Goal: Information Seeking & Learning: Learn about a topic

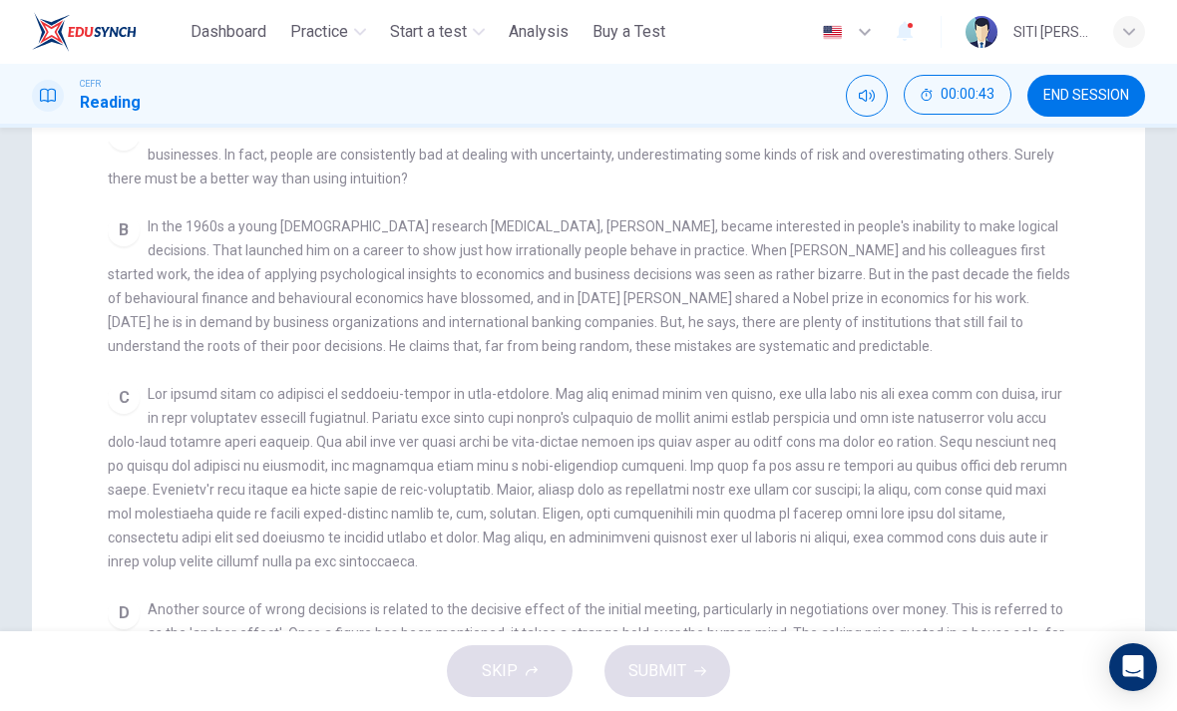
scroll to position [403, 0]
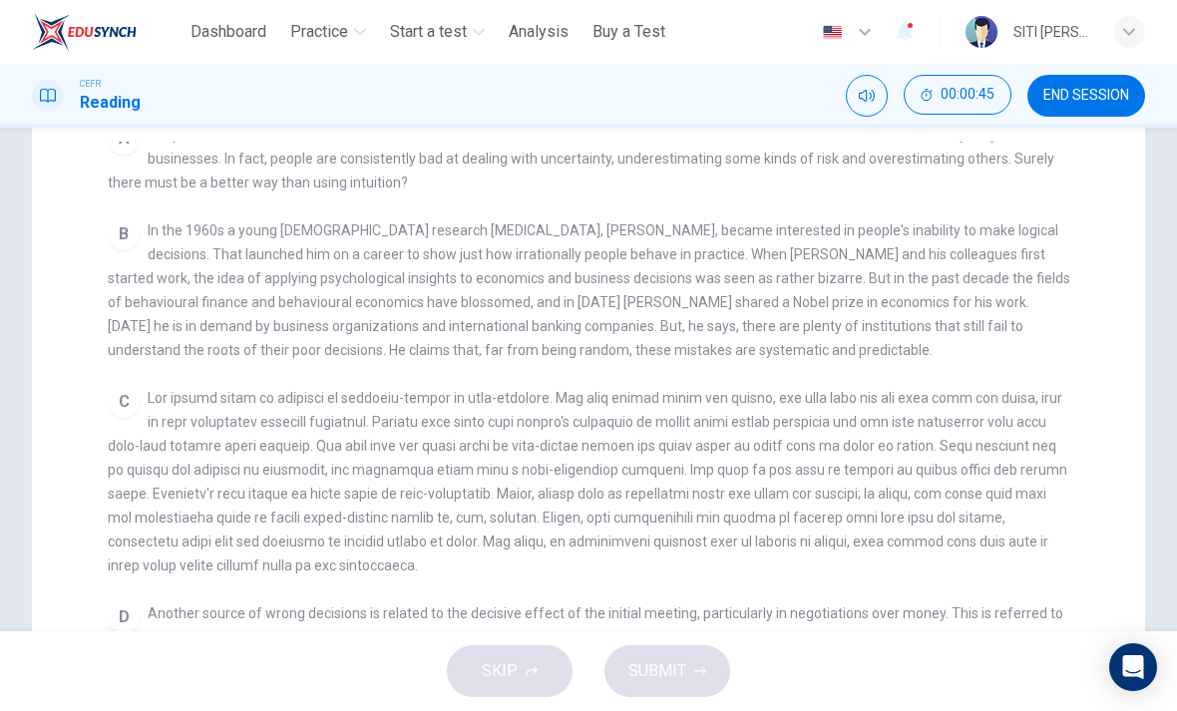
click at [1054, 95] on span "END SESSION" at bounding box center [1086, 96] width 86 height 16
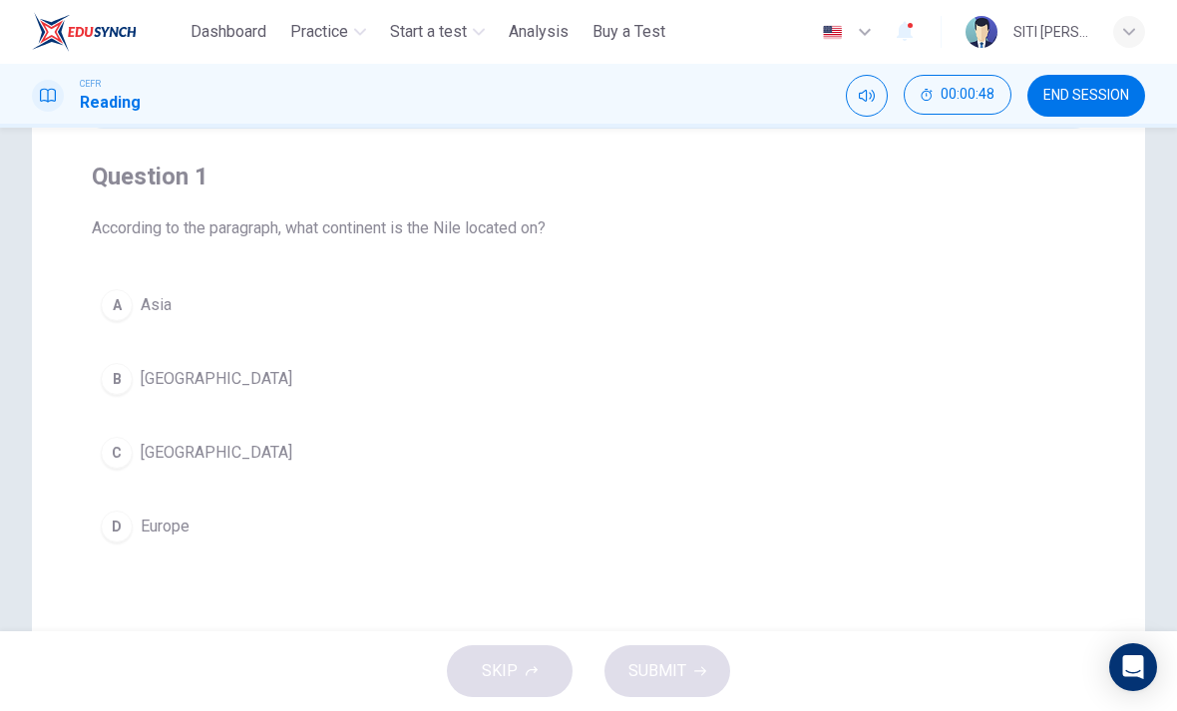
scroll to position [153, 0]
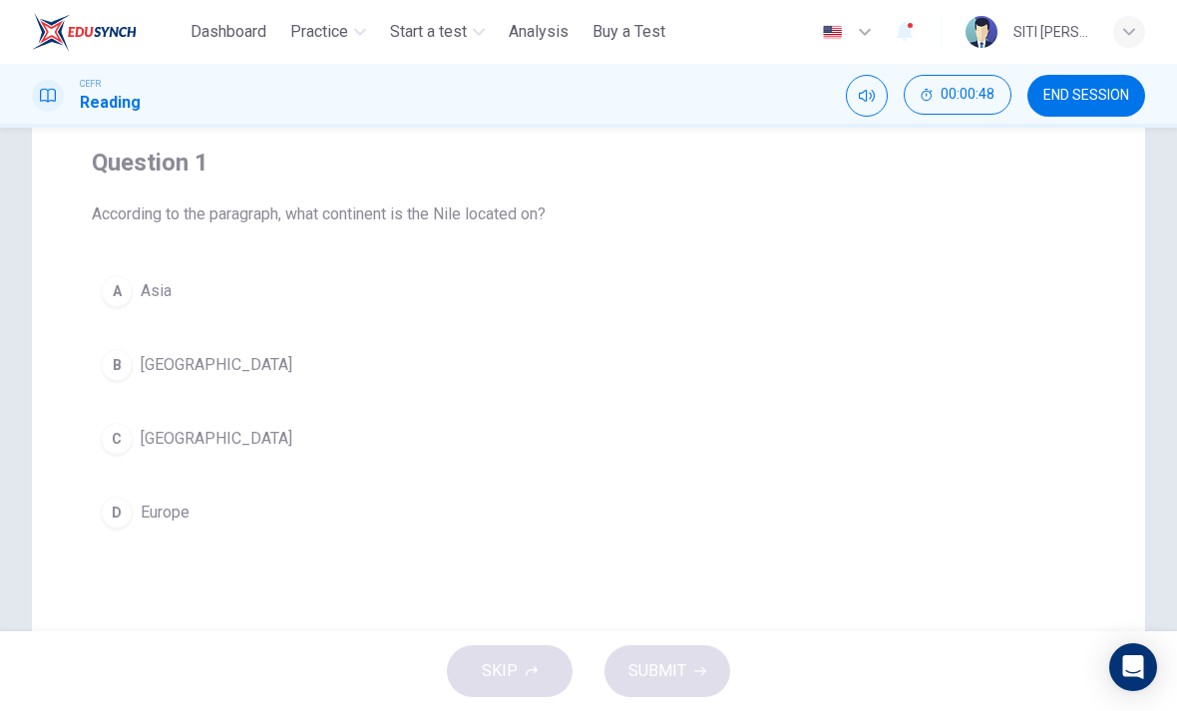
click at [118, 440] on div "C" at bounding box center [117, 439] width 32 height 32
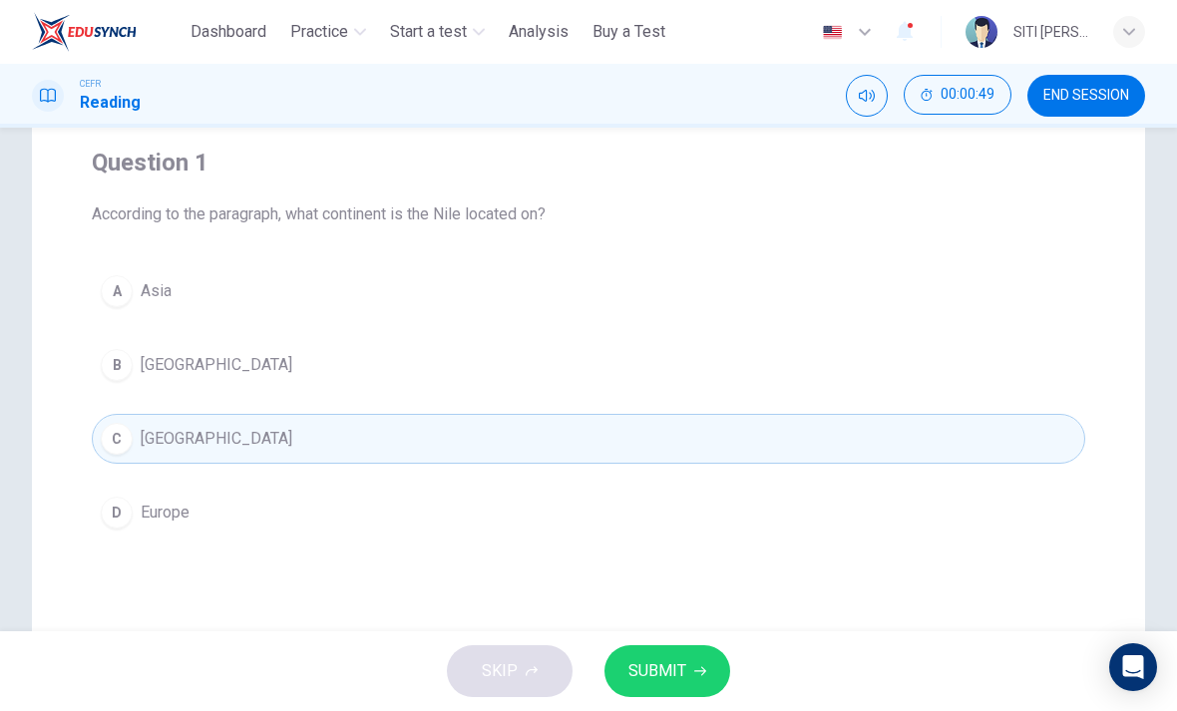
click at [686, 670] on button "SUBMIT" at bounding box center [667, 671] width 126 height 52
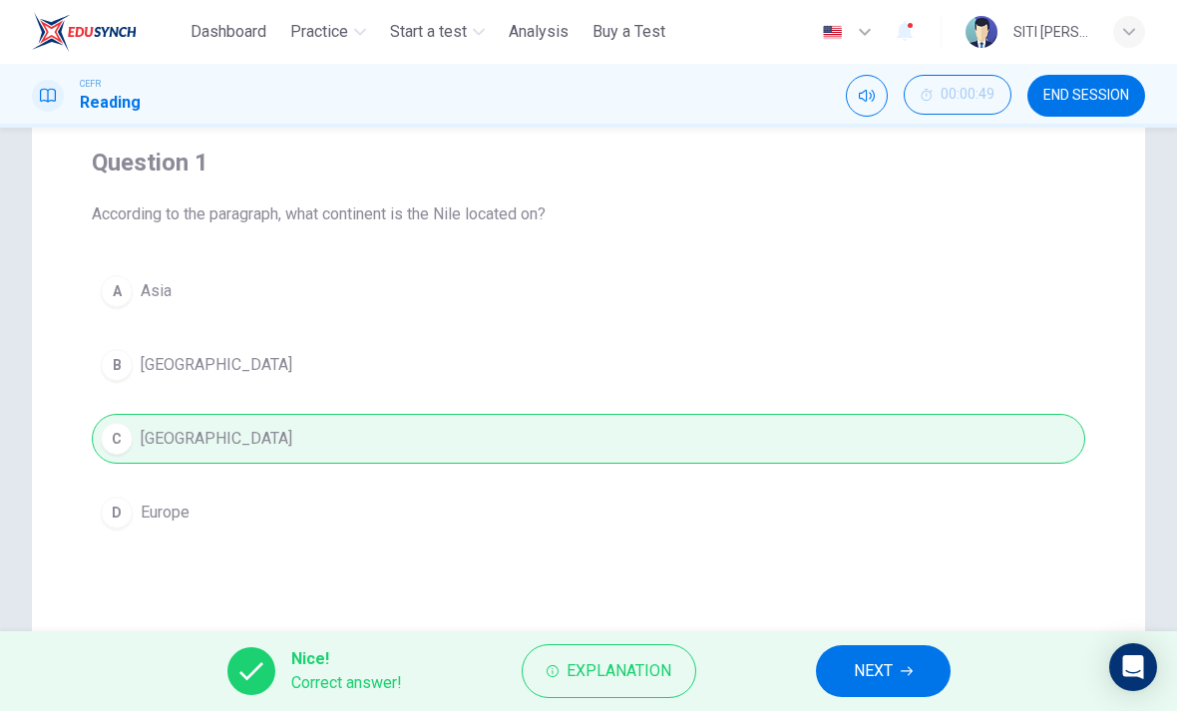
click at [846, 670] on button "NEXT" at bounding box center [883, 671] width 135 height 52
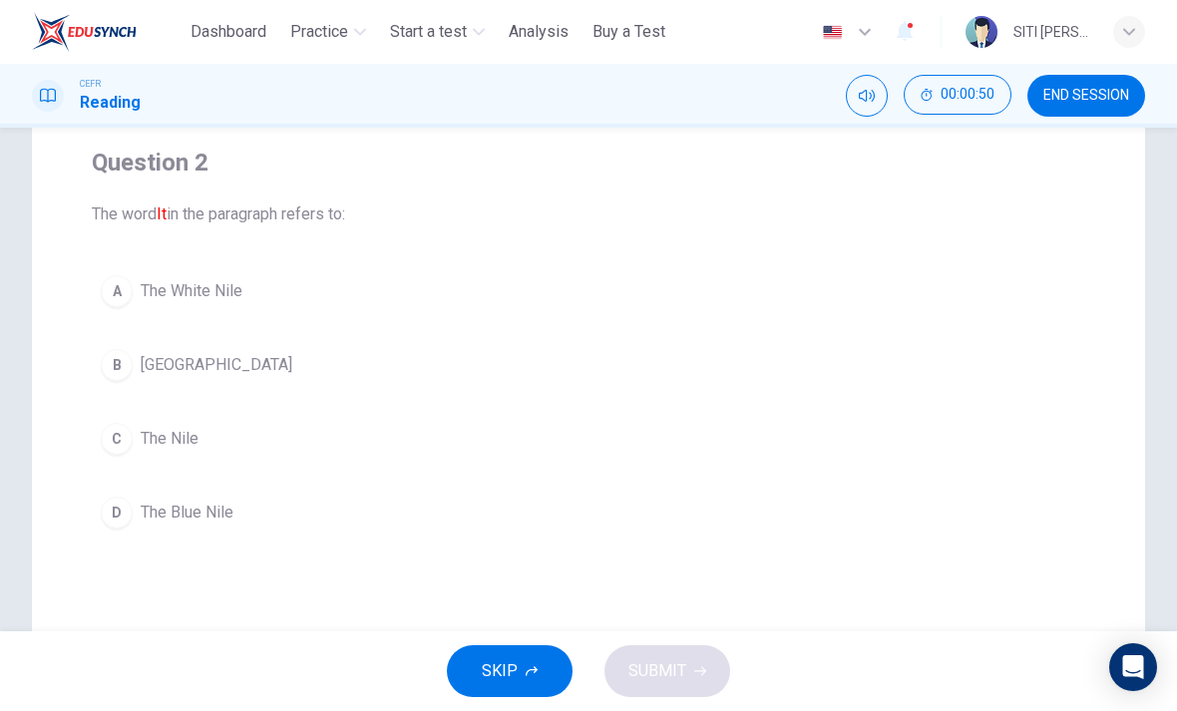
click at [124, 450] on div "C" at bounding box center [117, 439] width 32 height 32
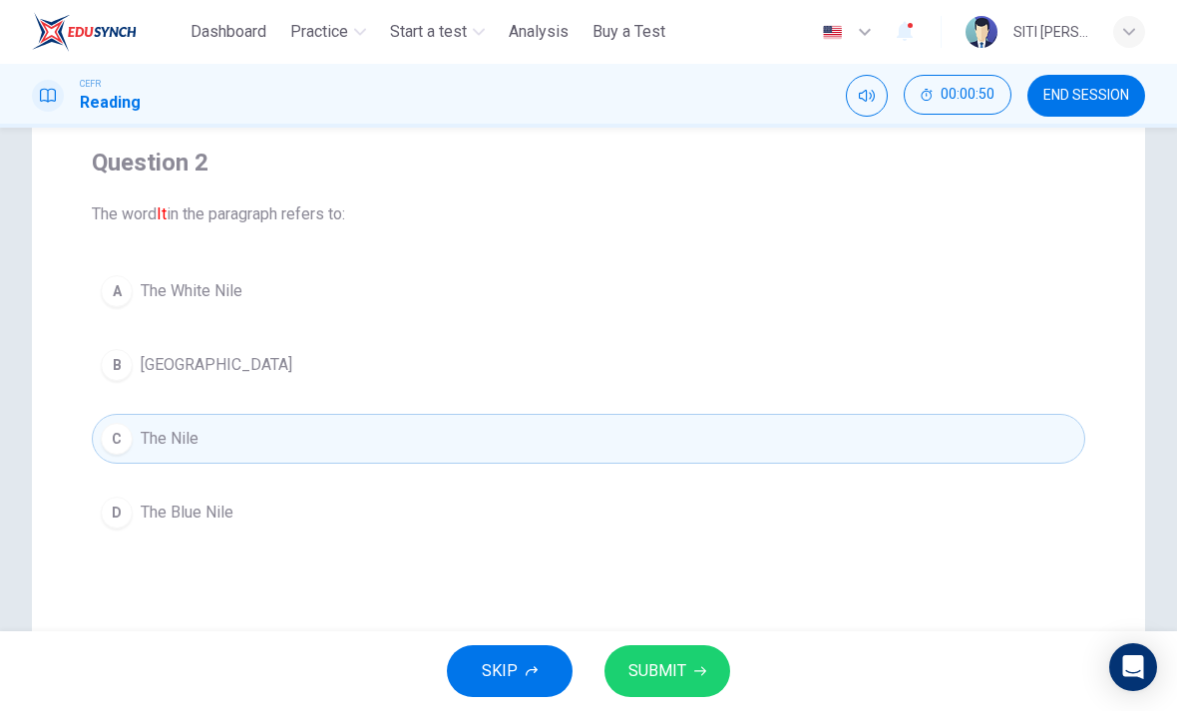
click at [714, 678] on button "SUBMIT" at bounding box center [667, 671] width 126 height 52
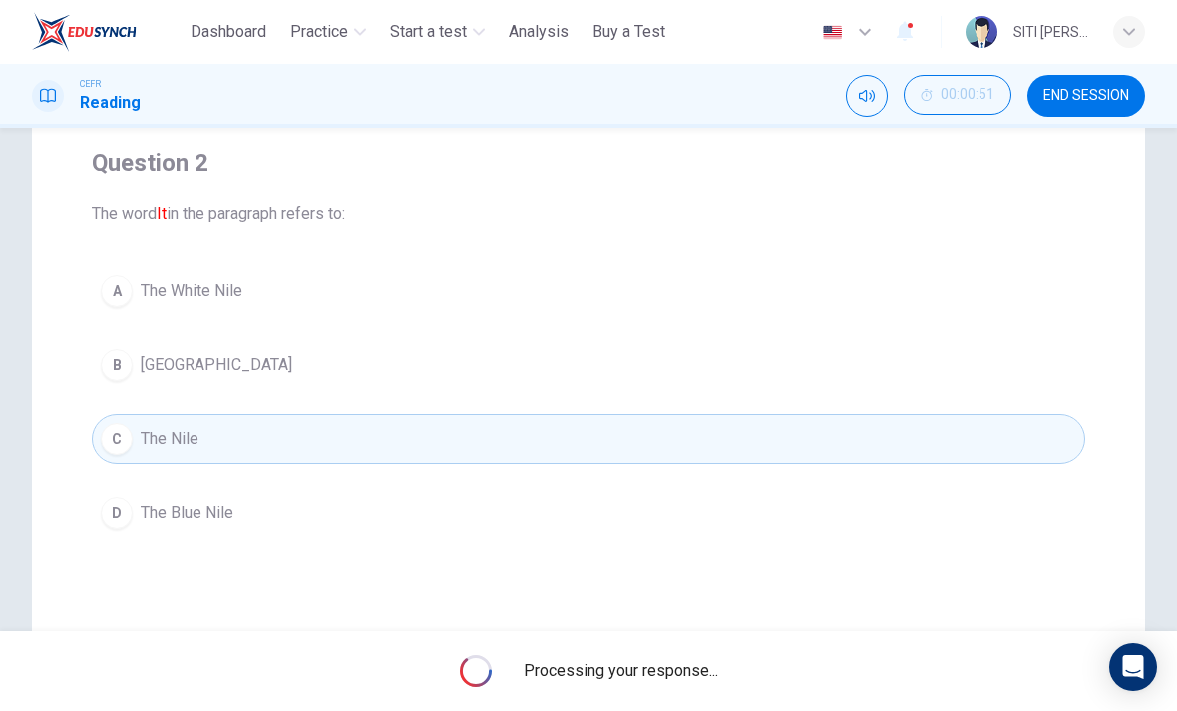
click at [711, 672] on span "Processing your response..." at bounding box center [620, 671] width 194 height 24
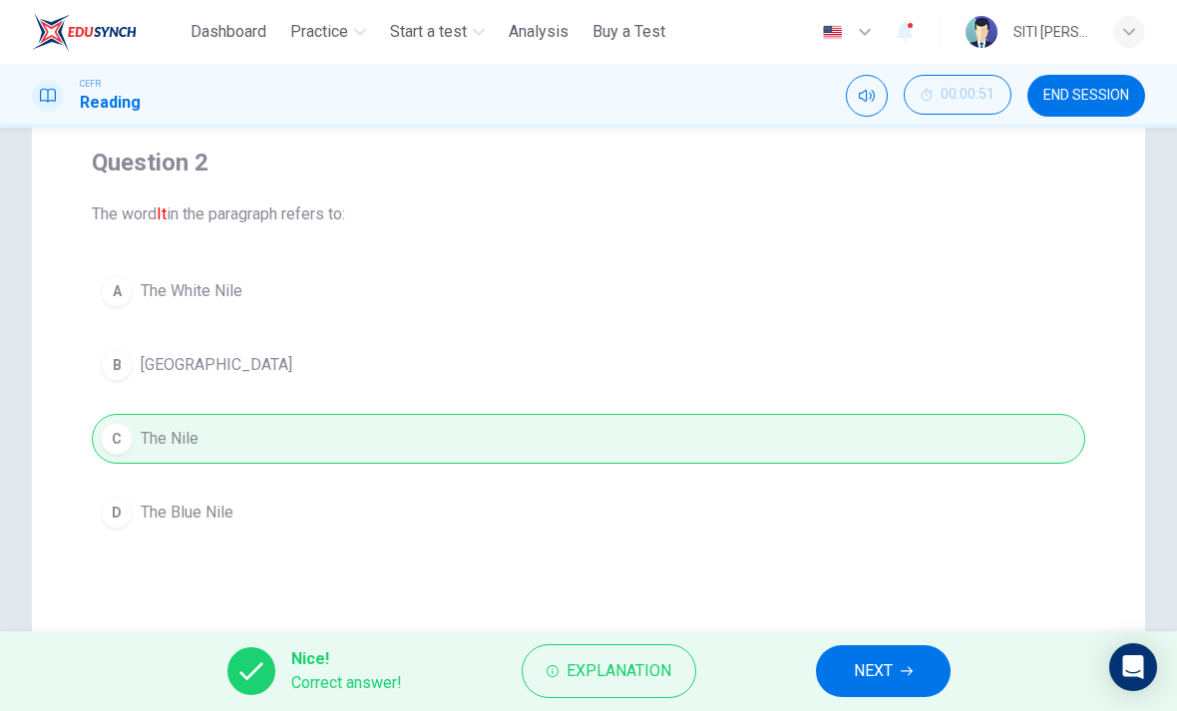
click at [836, 672] on button "NEXT" at bounding box center [883, 671] width 135 height 52
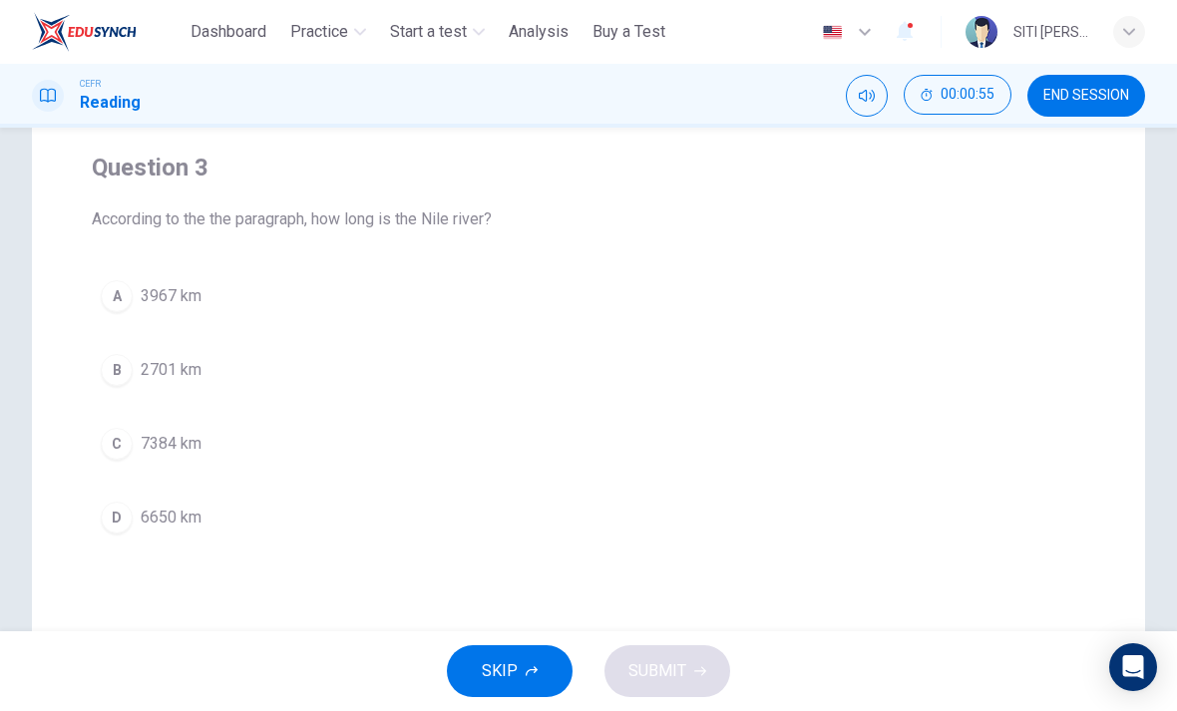
scroll to position [147, 0]
click at [123, 533] on button "D 6650 km" at bounding box center [588, 519] width 993 height 50
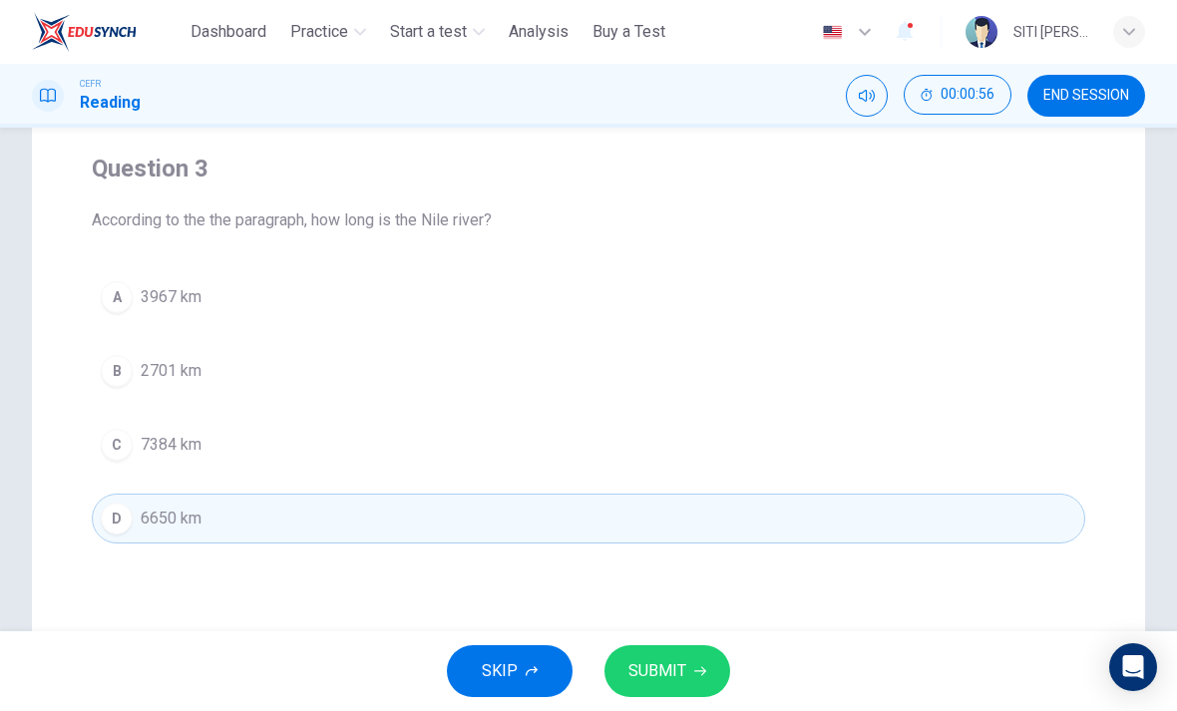
click at [684, 662] on span "SUBMIT" at bounding box center [657, 671] width 58 height 28
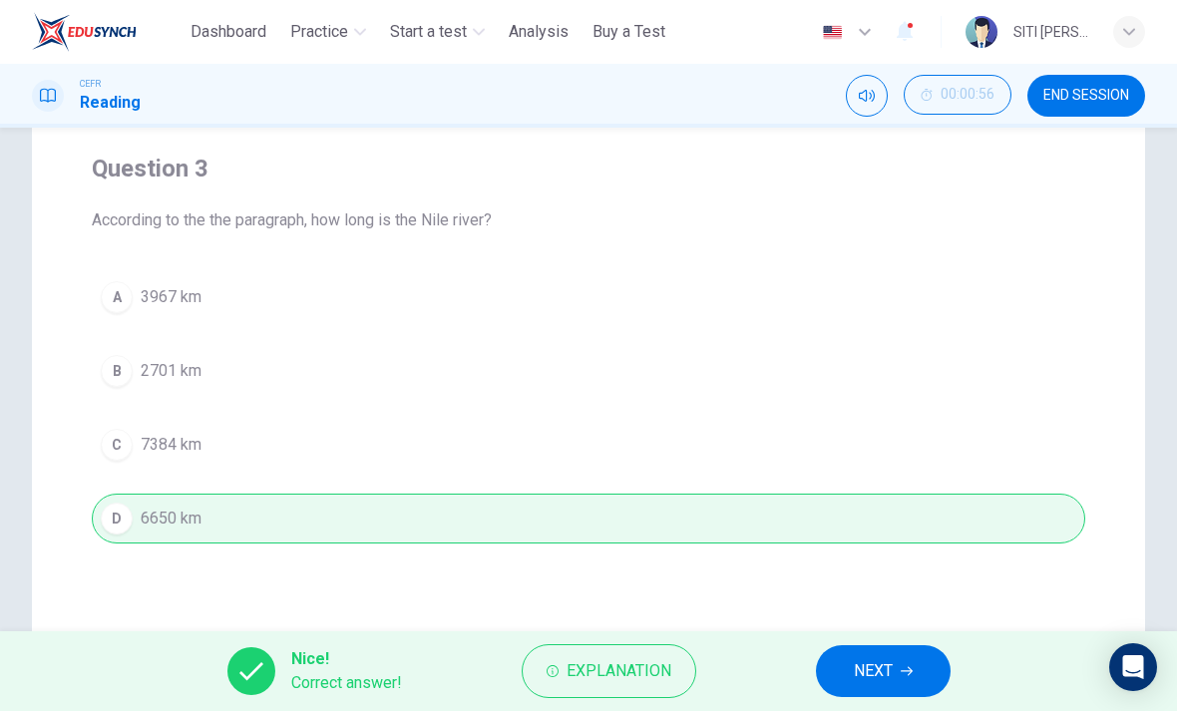
click at [851, 664] on button "NEXT" at bounding box center [883, 671] width 135 height 52
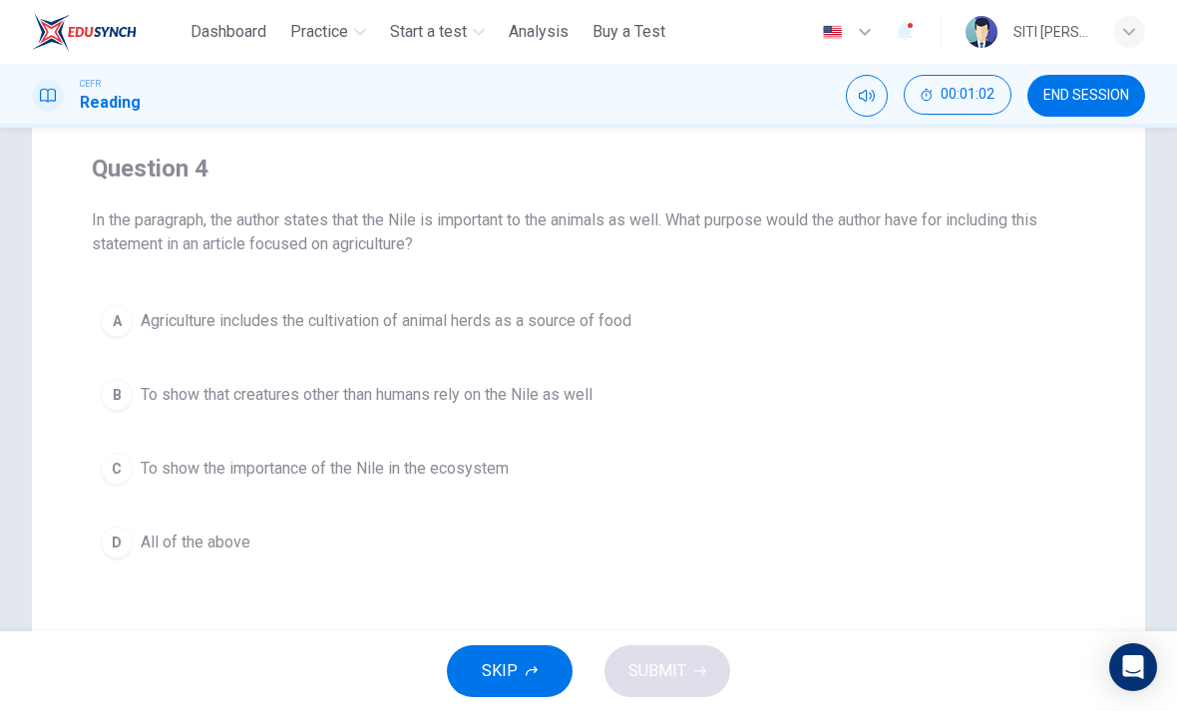
click at [617, 405] on button "B To show that creatures other than humans rely on the Nile as well" at bounding box center [588, 395] width 993 height 50
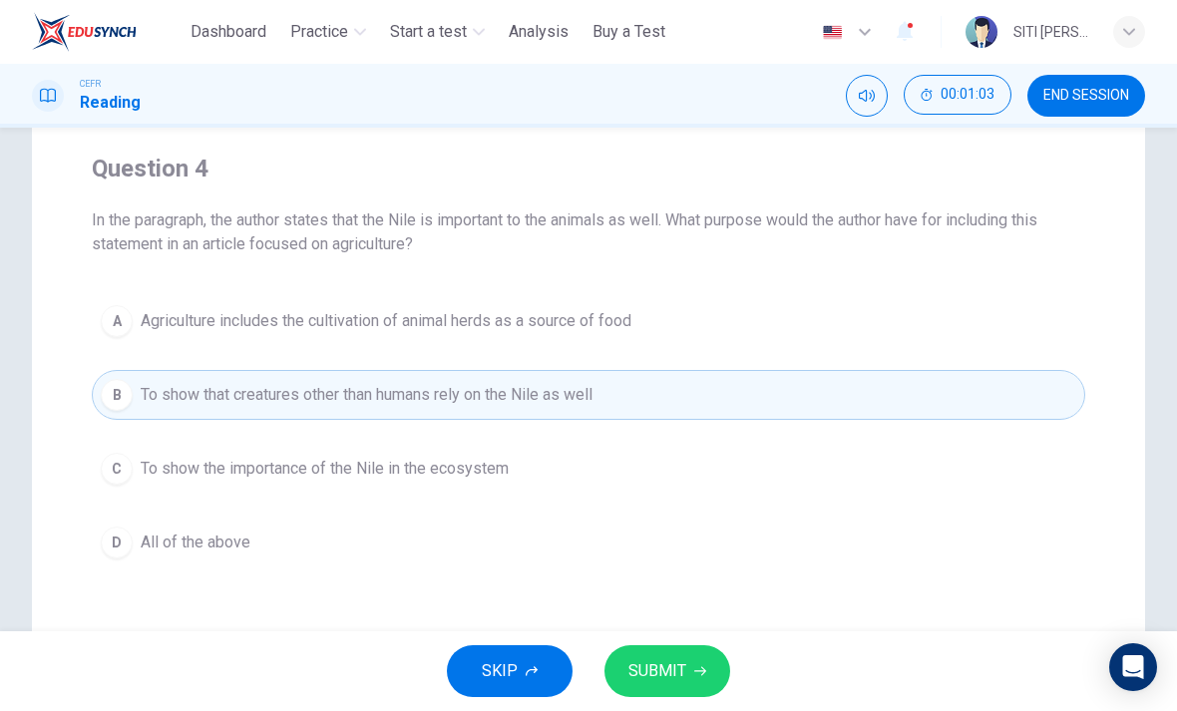
click at [702, 646] on button "SUBMIT" at bounding box center [667, 671] width 126 height 52
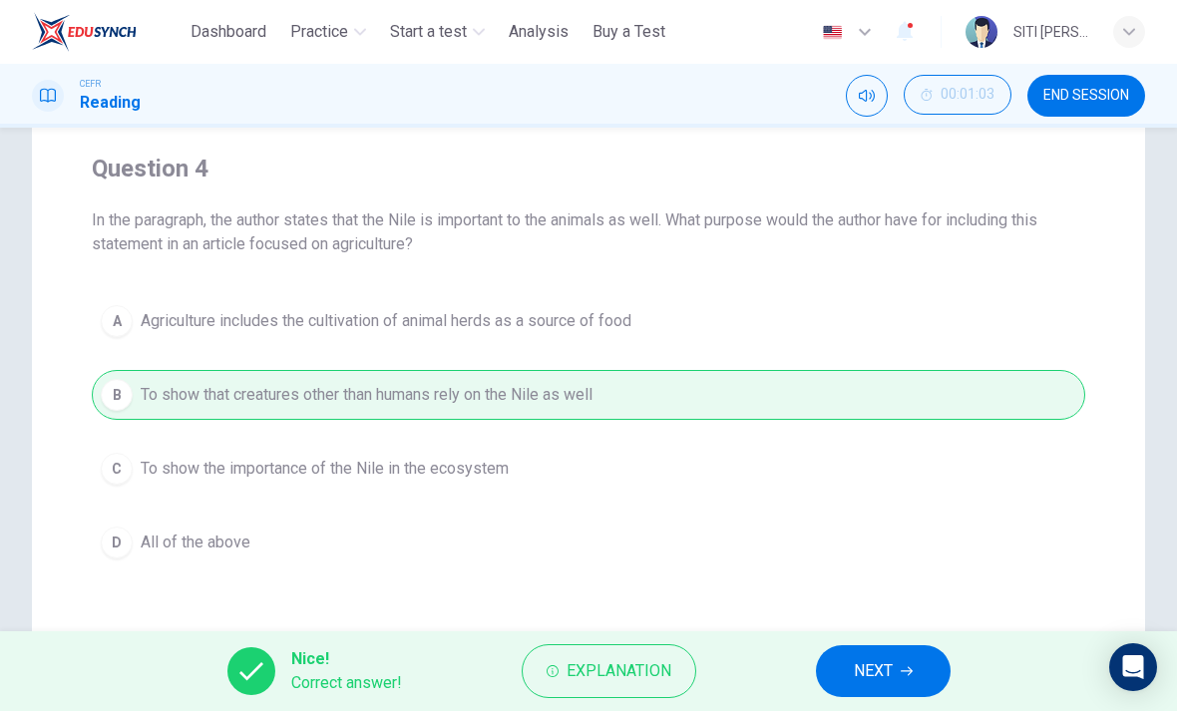
click at [857, 661] on span "NEXT" at bounding box center [872, 671] width 39 height 28
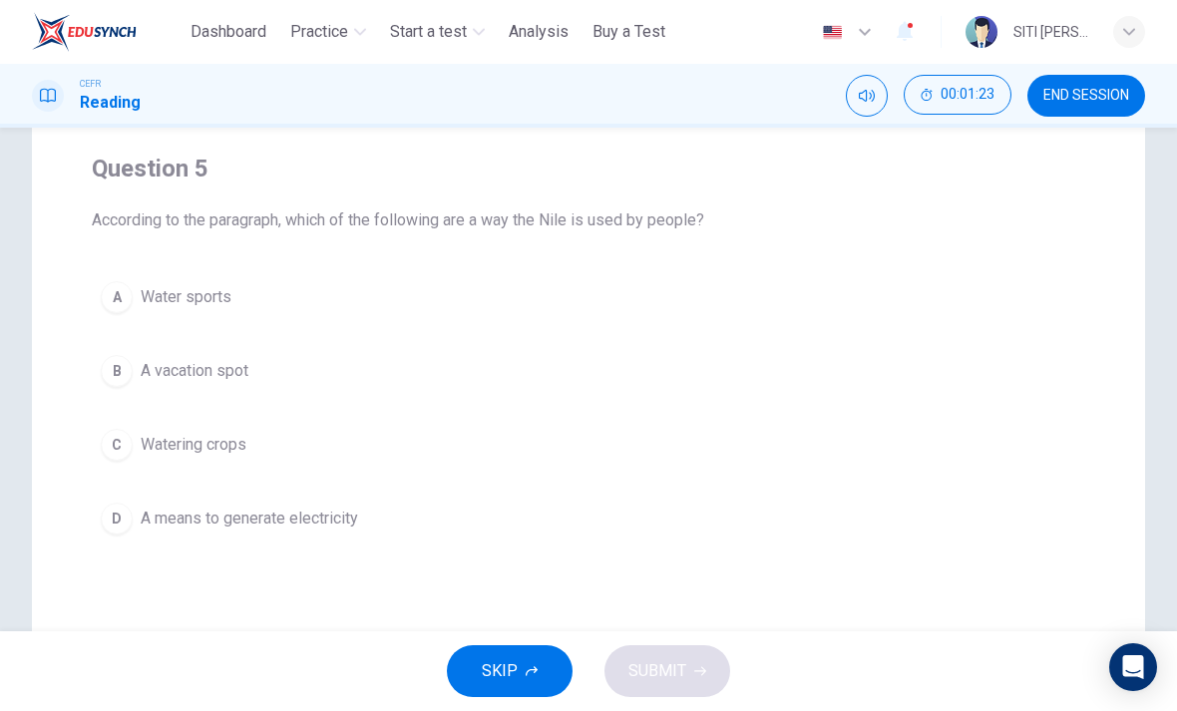
scroll to position [138, 0]
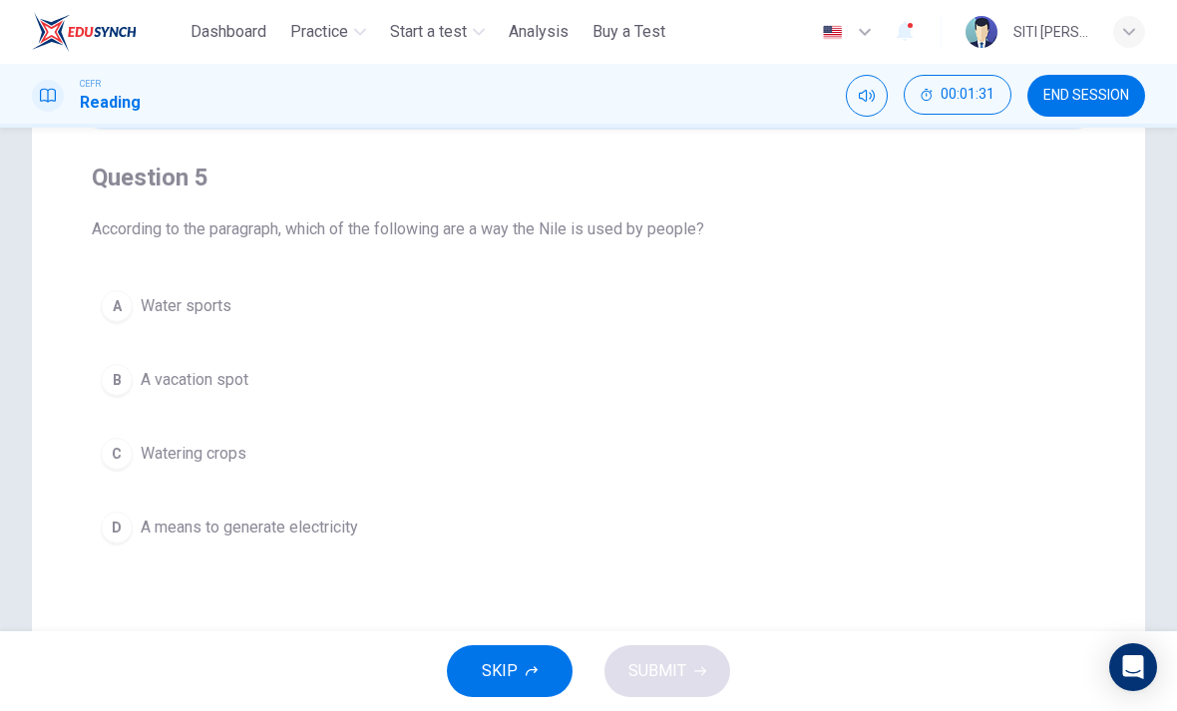
click at [225, 478] on button "C Watering crops" at bounding box center [588, 454] width 993 height 50
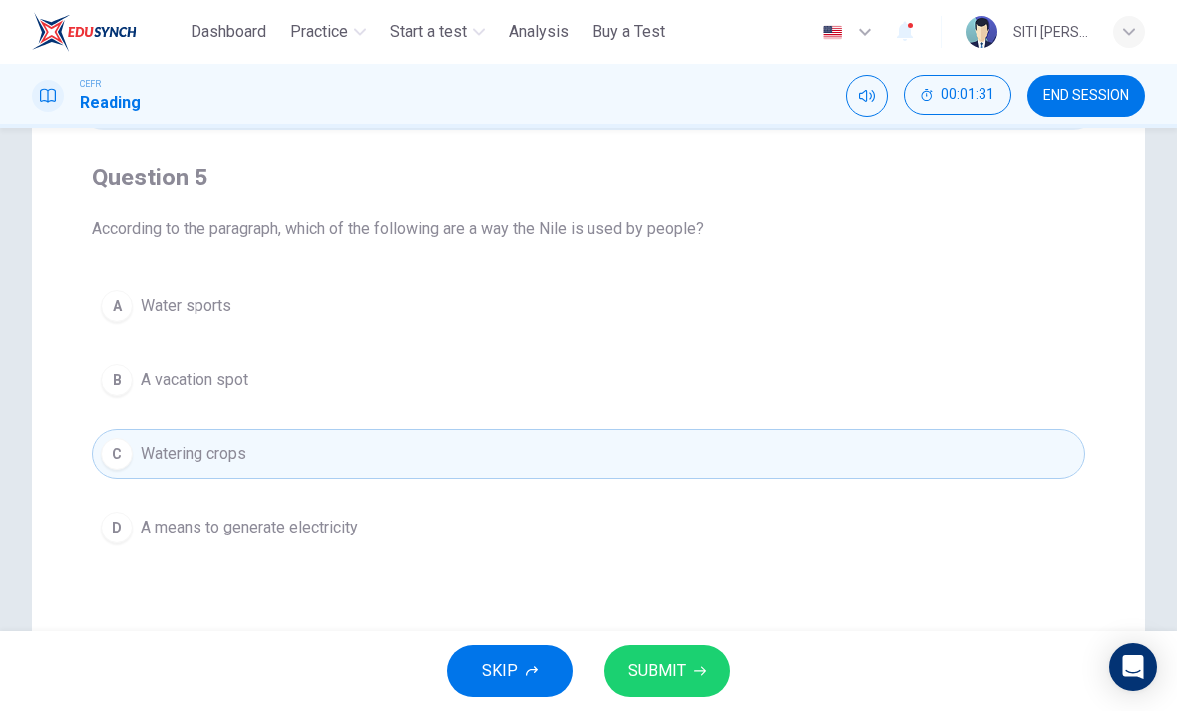
click at [676, 658] on span "SUBMIT" at bounding box center [657, 671] width 58 height 28
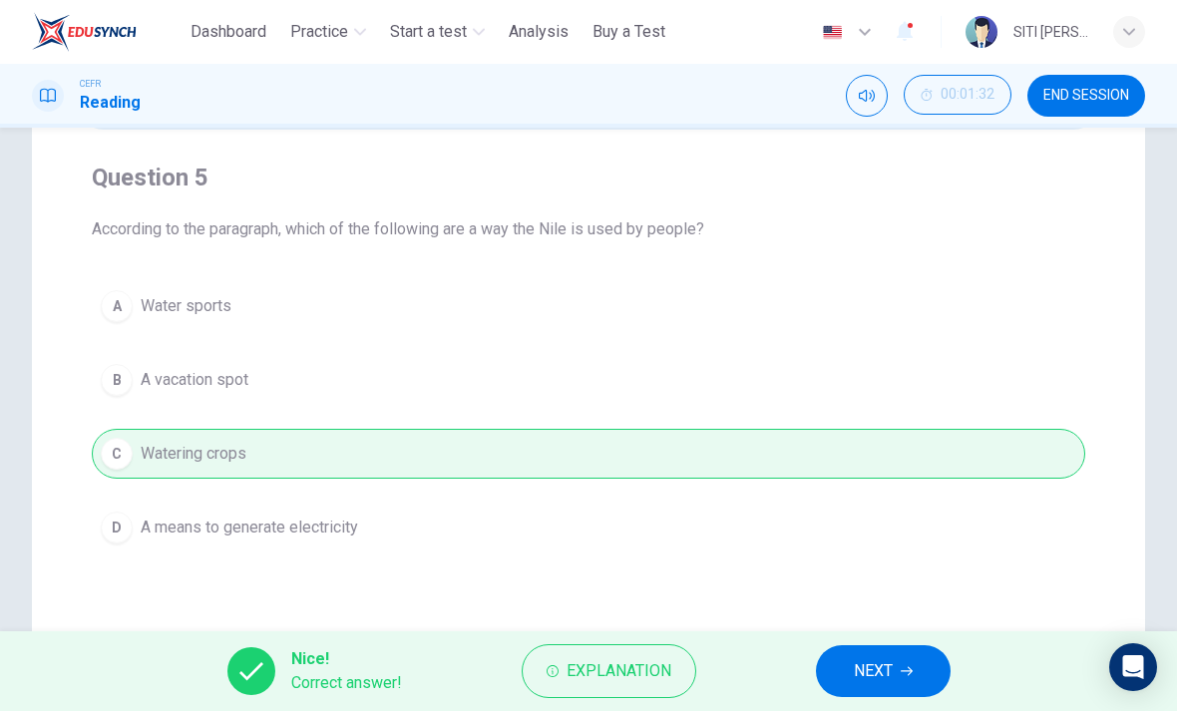
click at [927, 666] on button "NEXT" at bounding box center [883, 671] width 135 height 52
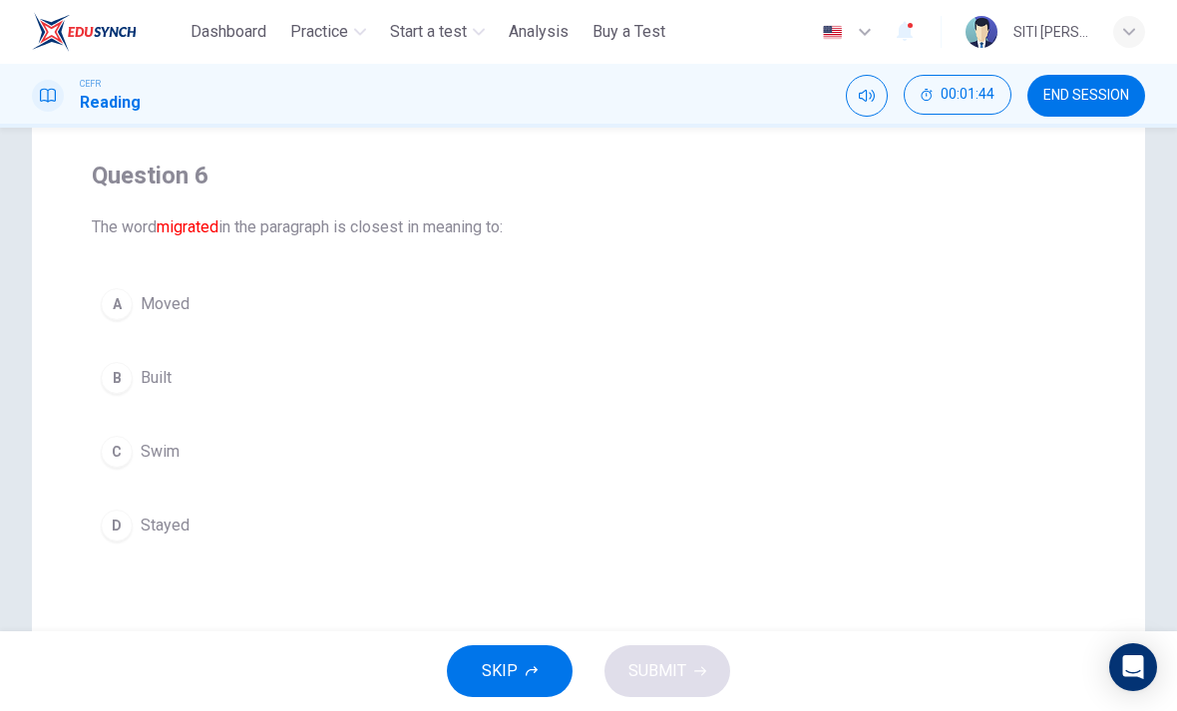
scroll to position [141, 0]
click at [119, 296] on div "A" at bounding box center [117, 303] width 32 height 32
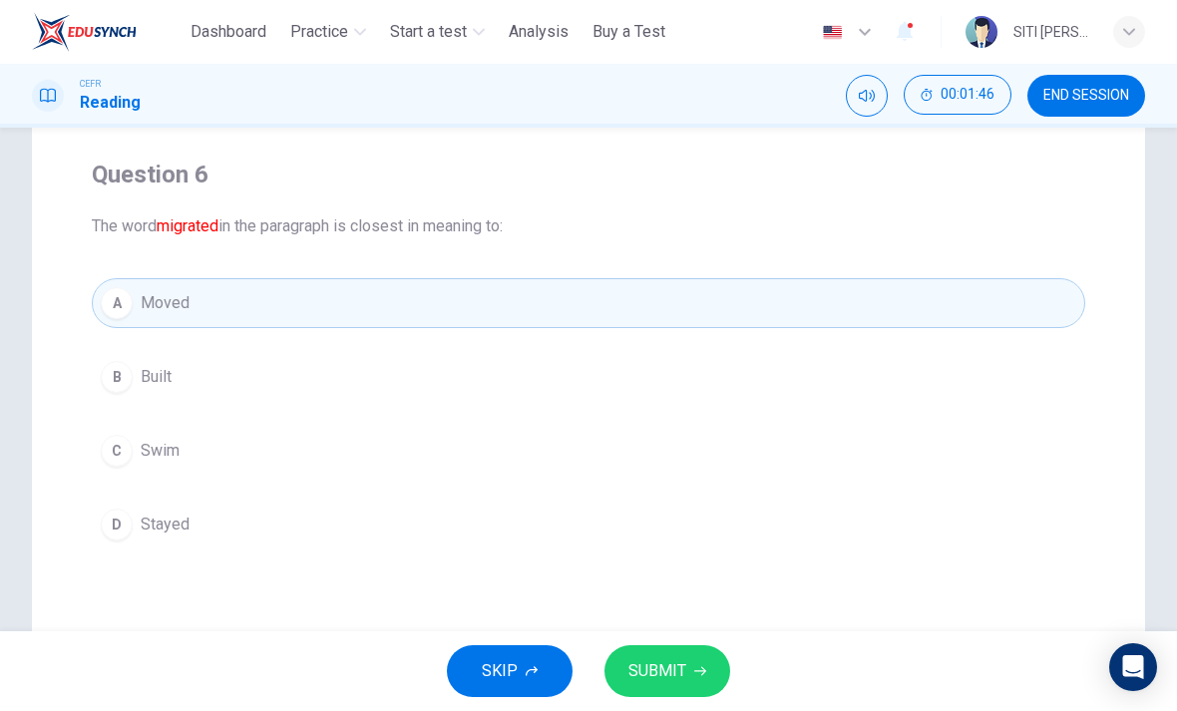
click at [702, 670] on icon "button" at bounding box center [700, 671] width 12 height 9
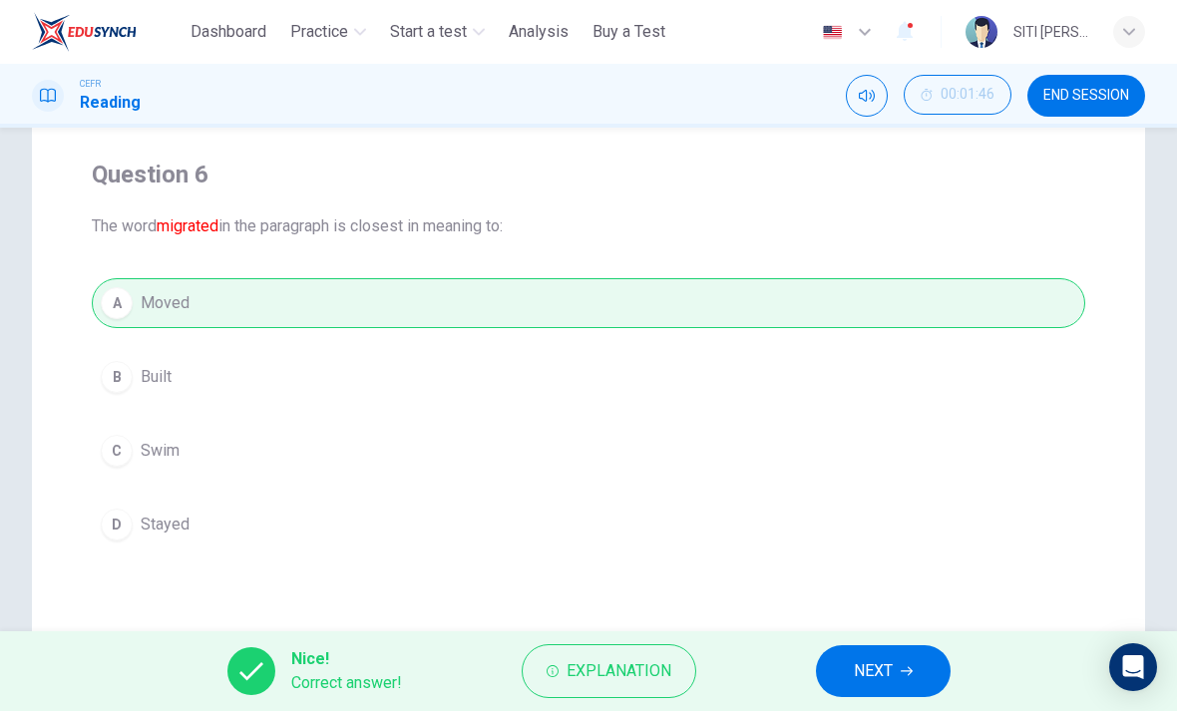
click at [853, 680] on span "NEXT" at bounding box center [872, 671] width 39 height 28
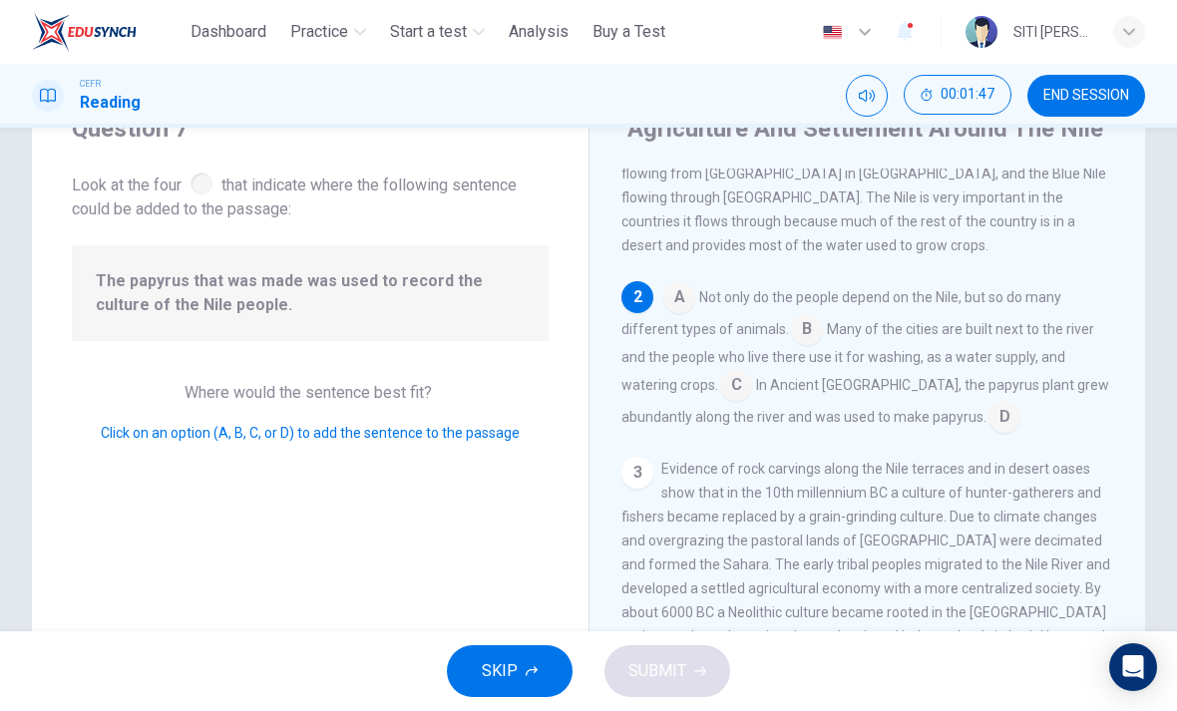
scroll to position [82, 0]
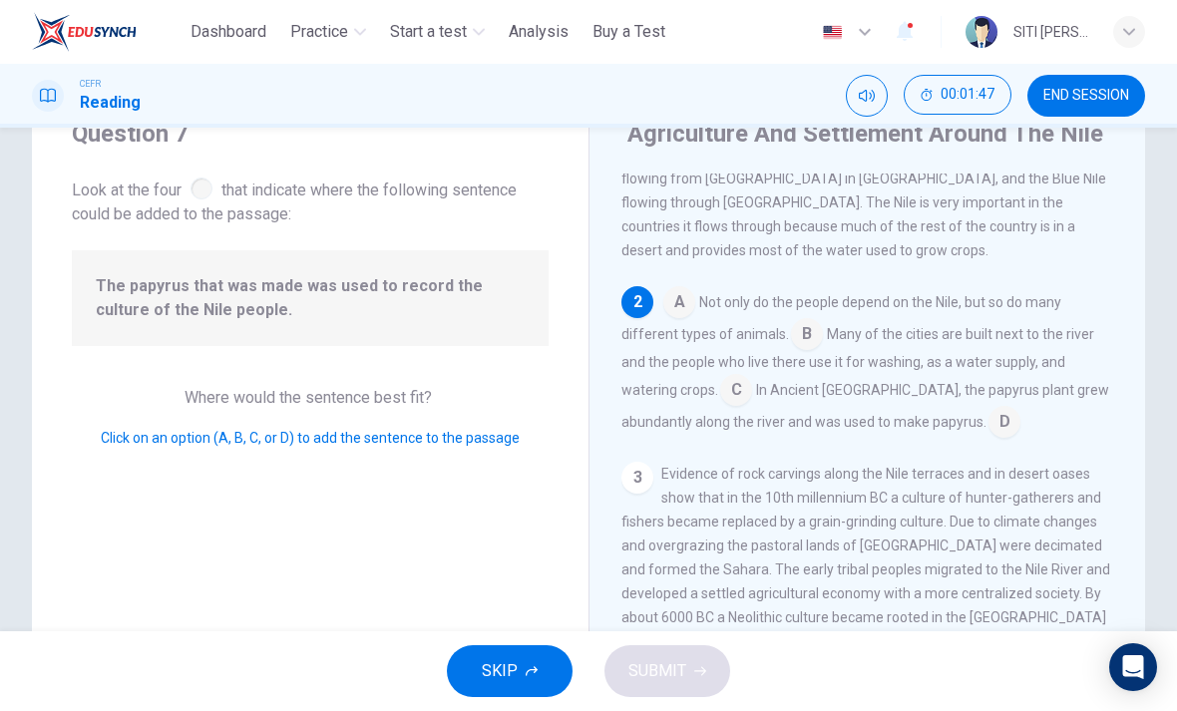
click at [988, 408] on input at bounding box center [1004, 424] width 32 height 32
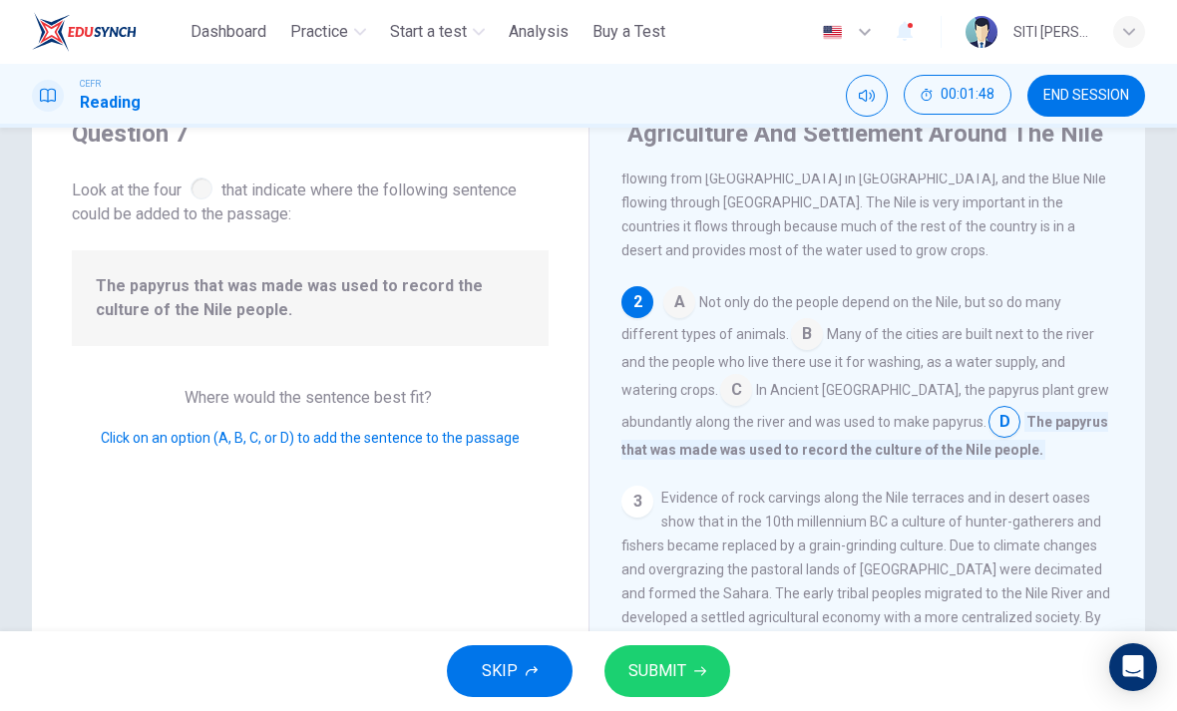
click at [690, 658] on button "SUBMIT" at bounding box center [667, 671] width 126 height 52
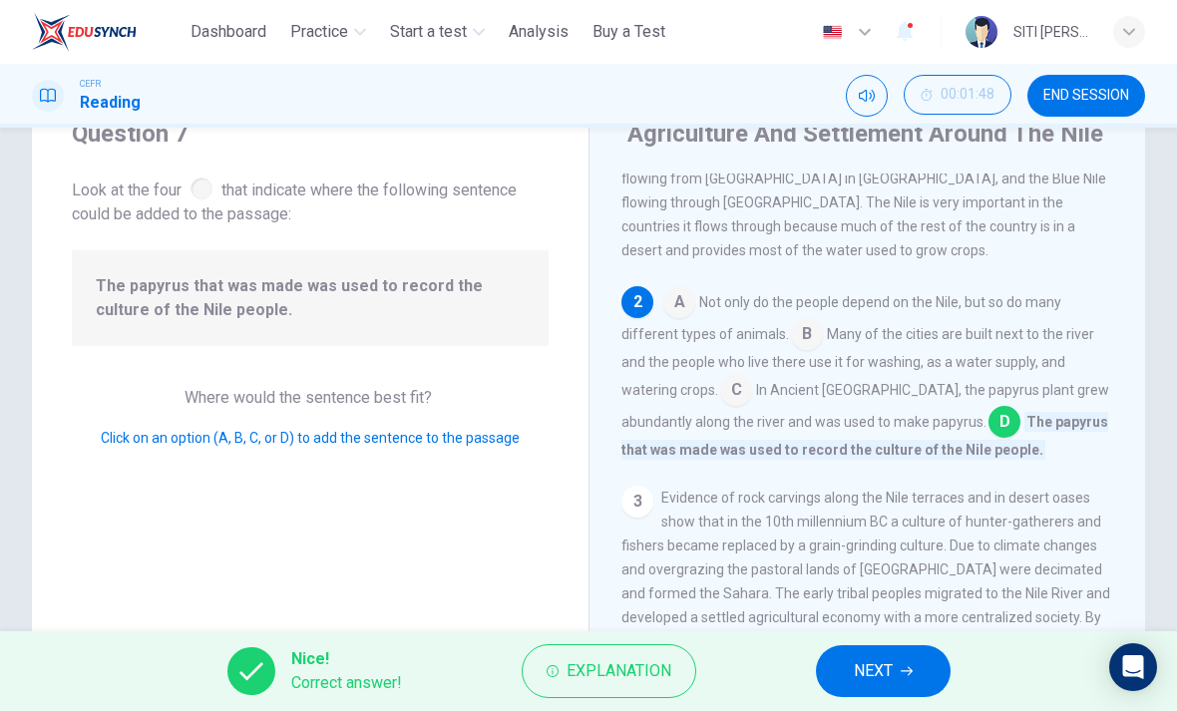
click at [890, 686] on button "NEXT" at bounding box center [883, 671] width 135 height 52
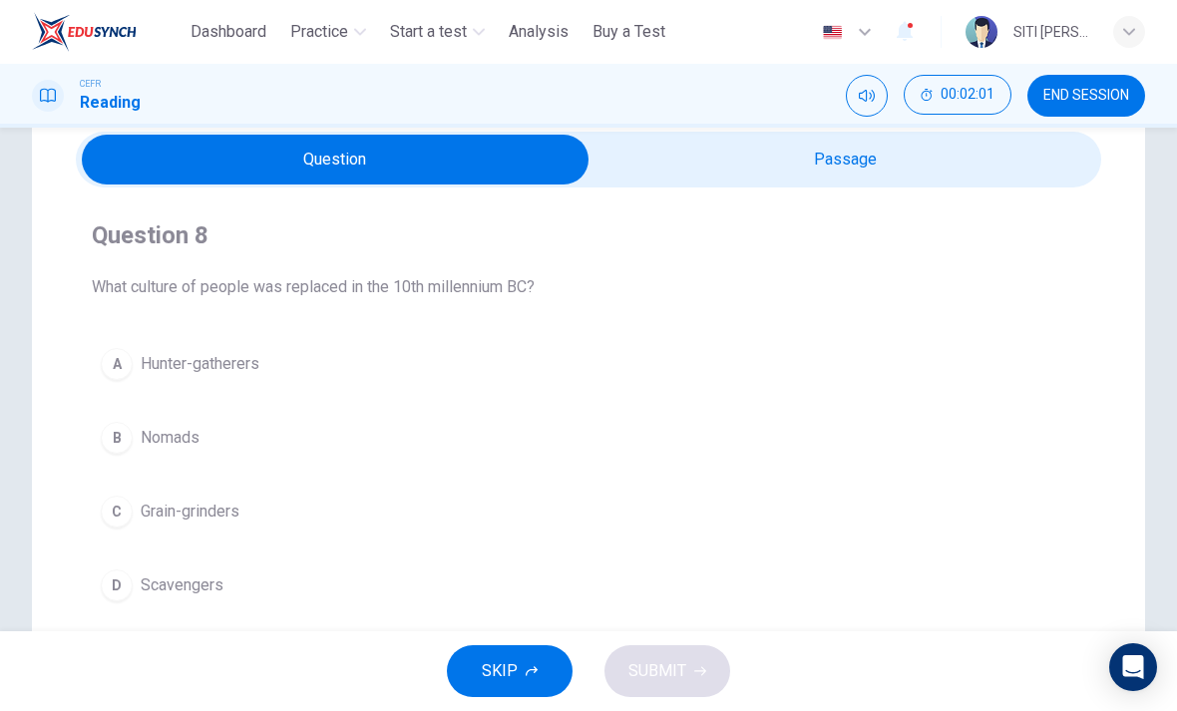
scroll to position [79, 0]
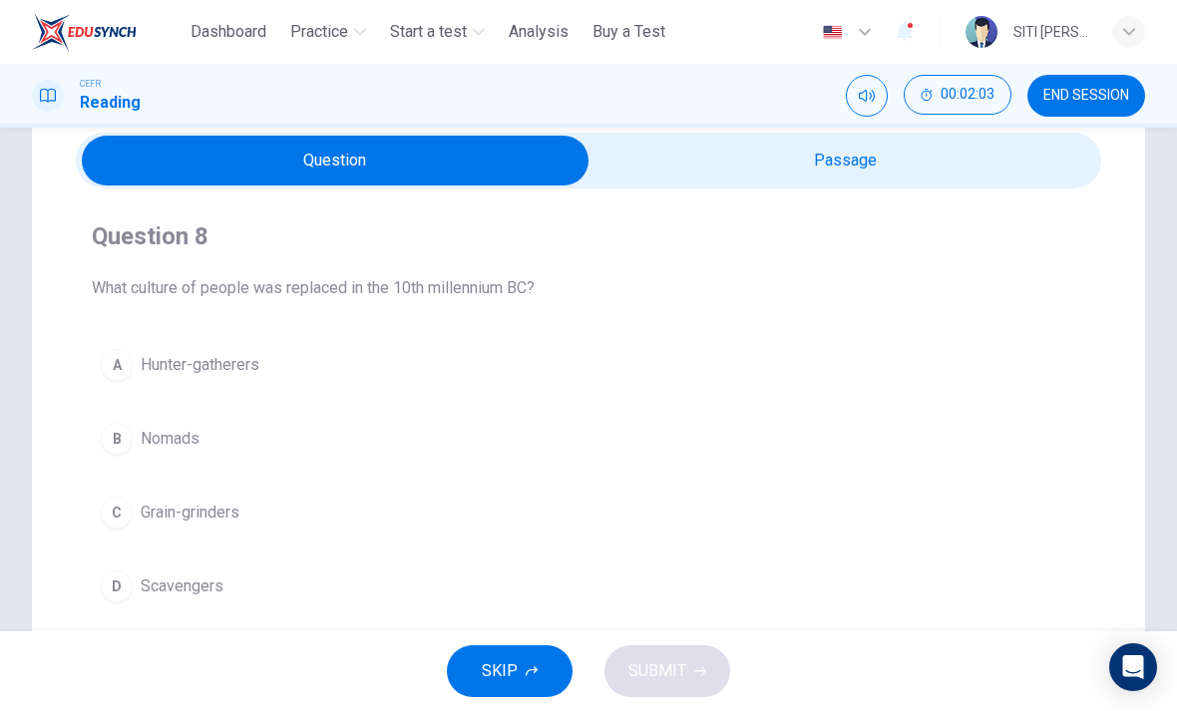
click at [764, 376] on button "A Hunter-gatherers" at bounding box center [588, 365] width 993 height 50
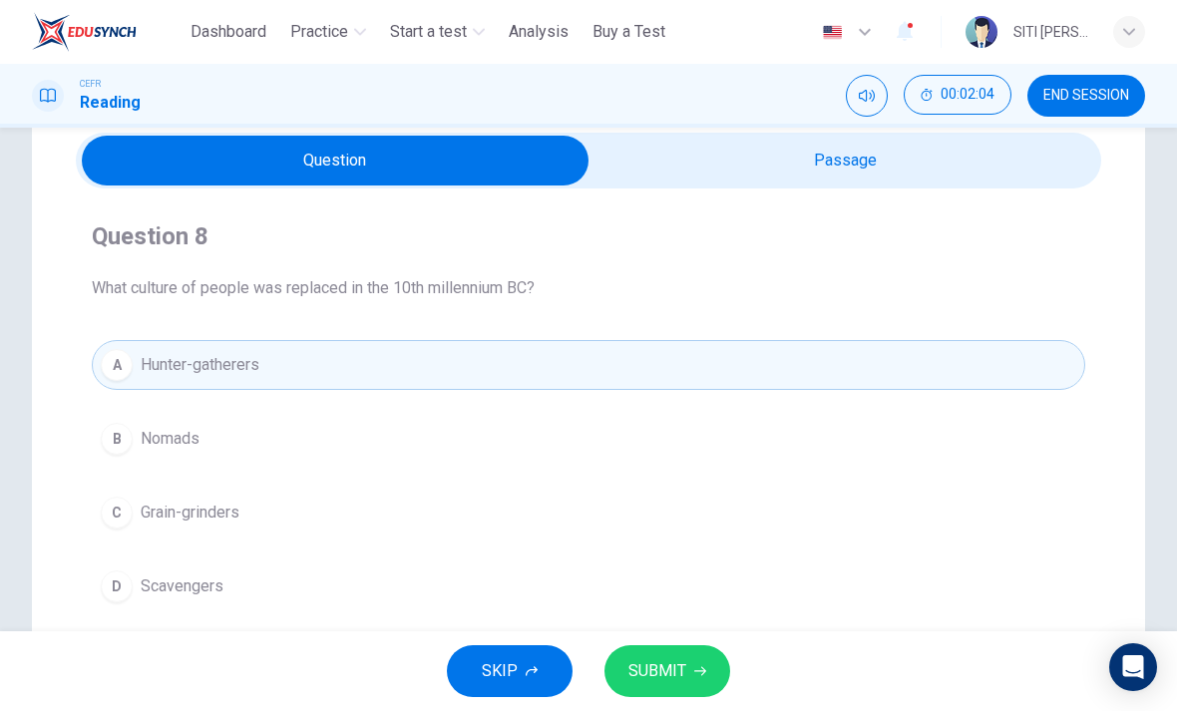
click at [725, 673] on button "SUBMIT" at bounding box center [667, 671] width 126 height 52
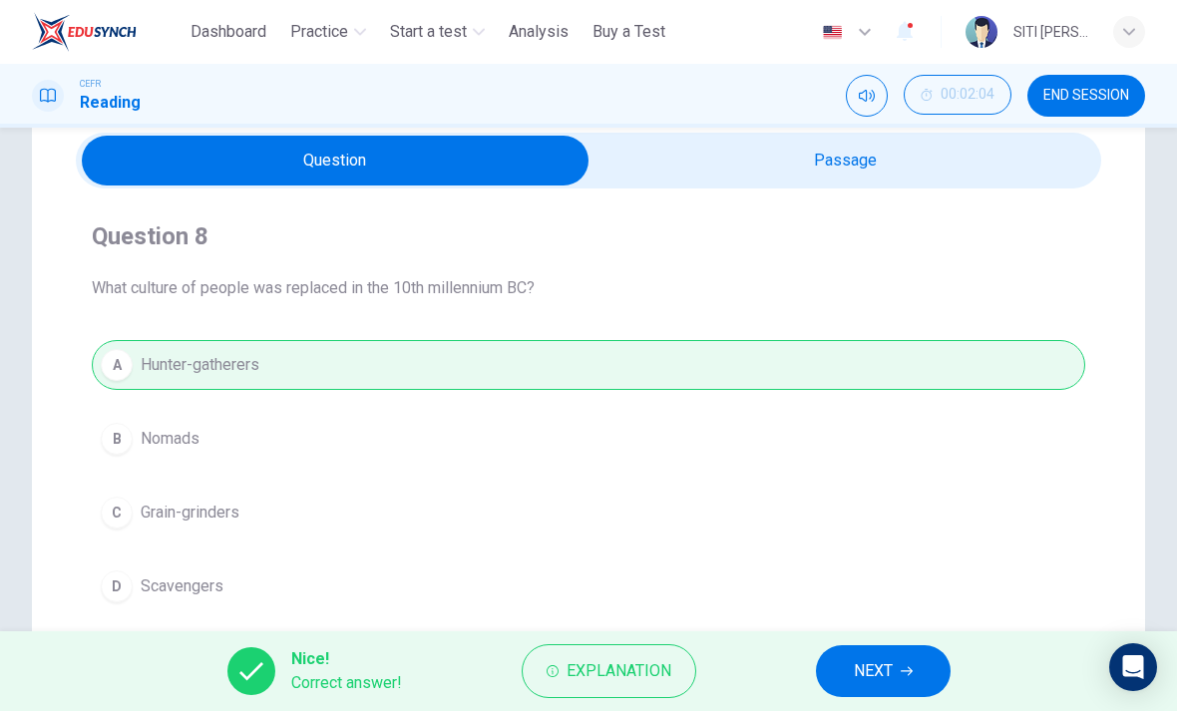
click at [860, 663] on span "NEXT" at bounding box center [872, 671] width 39 height 28
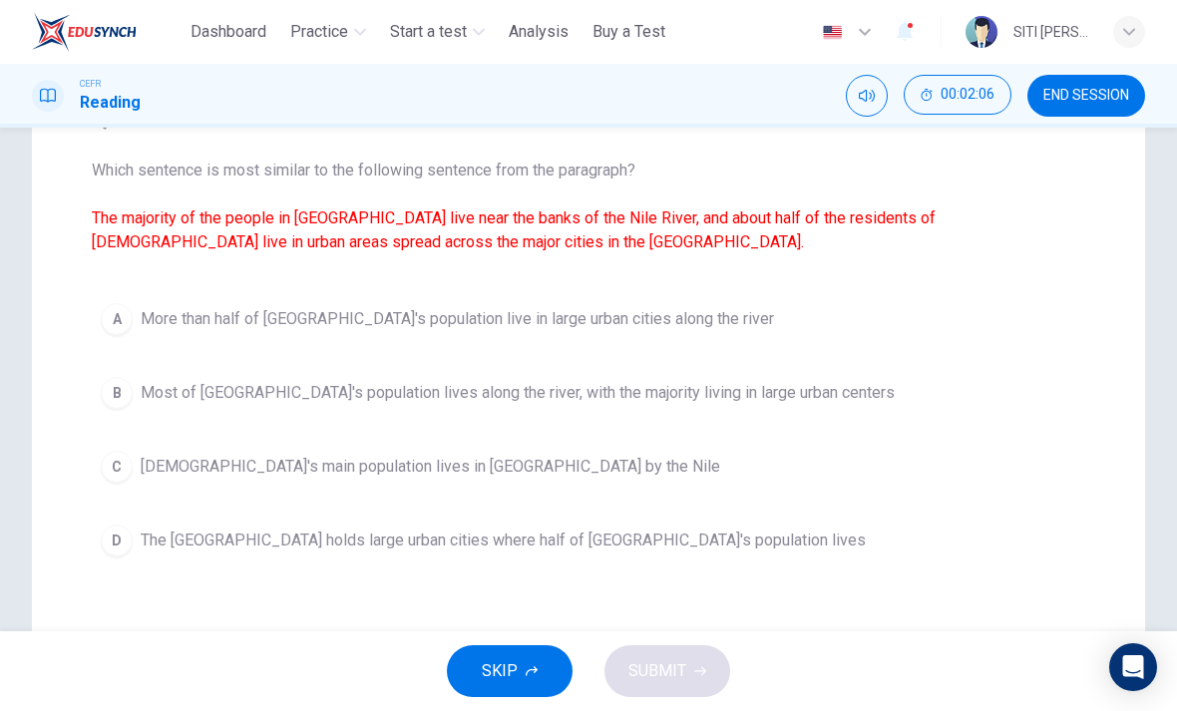
scroll to position [195, 0]
click at [653, 536] on span "The Nile Delta holds large urban cities where half of Egypt's population lives" at bounding box center [503, 541] width 725 height 24
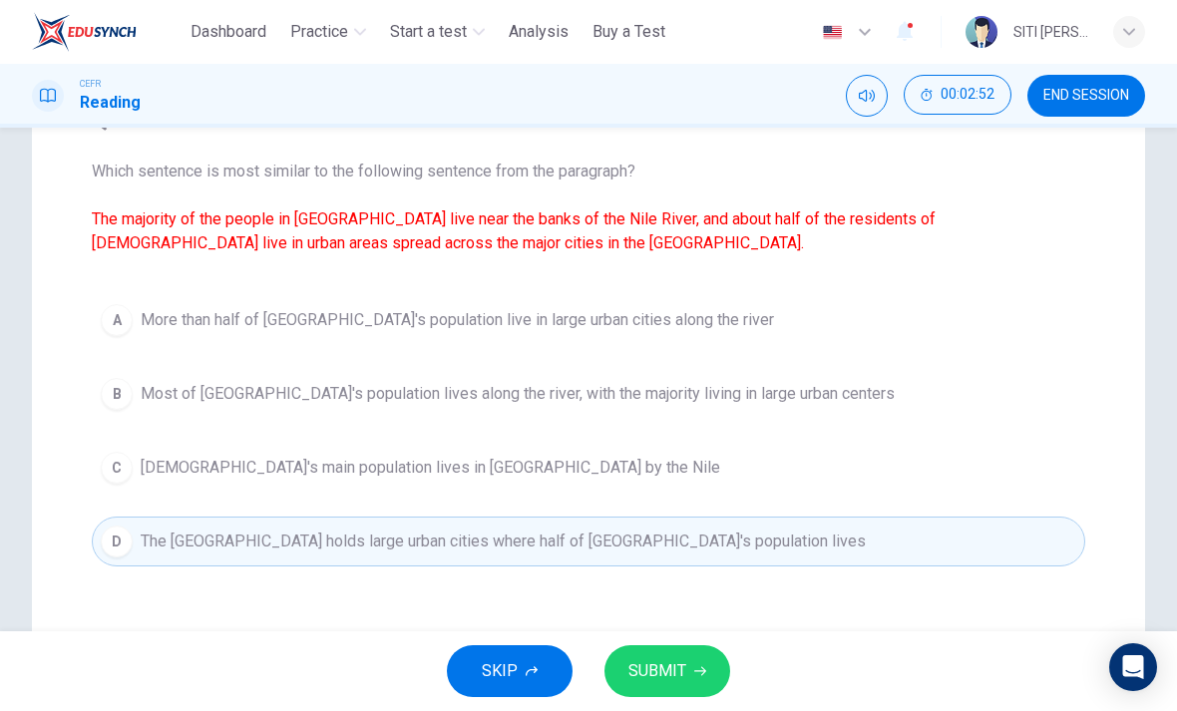
click at [695, 677] on button "SUBMIT" at bounding box center [667, 671] width 126 height 52
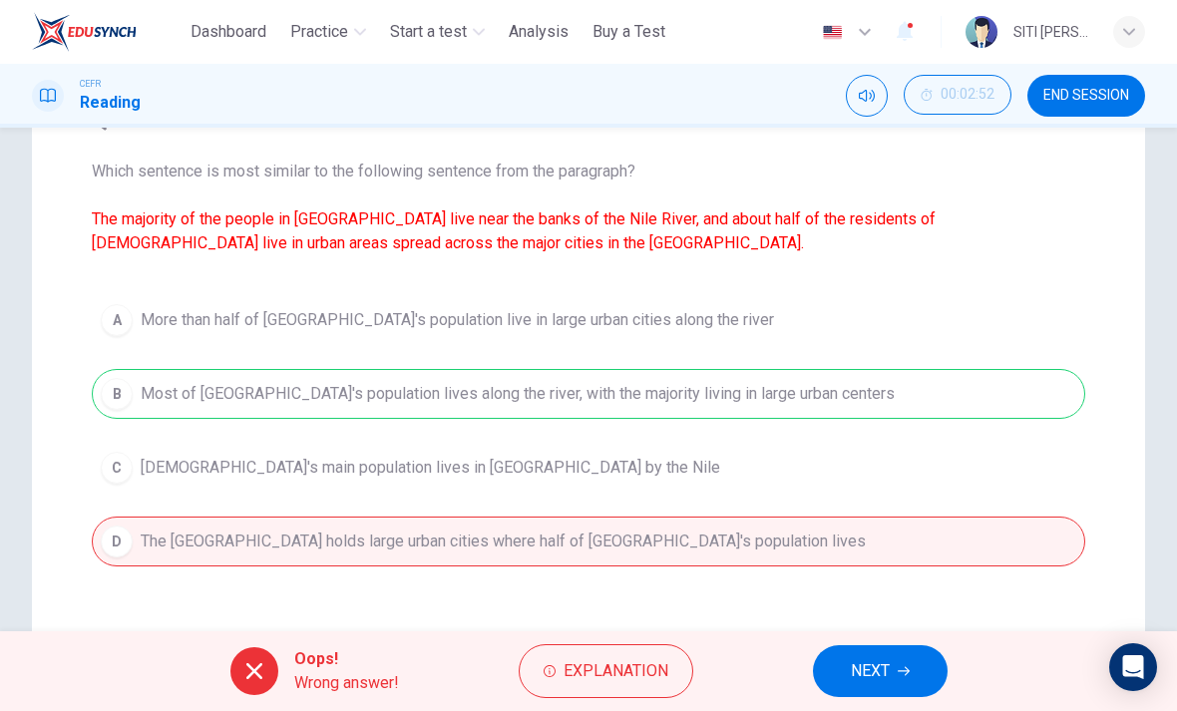
click at [874, 669] on span "NEXT" at bounding box center [869, 671] width 39 height 28
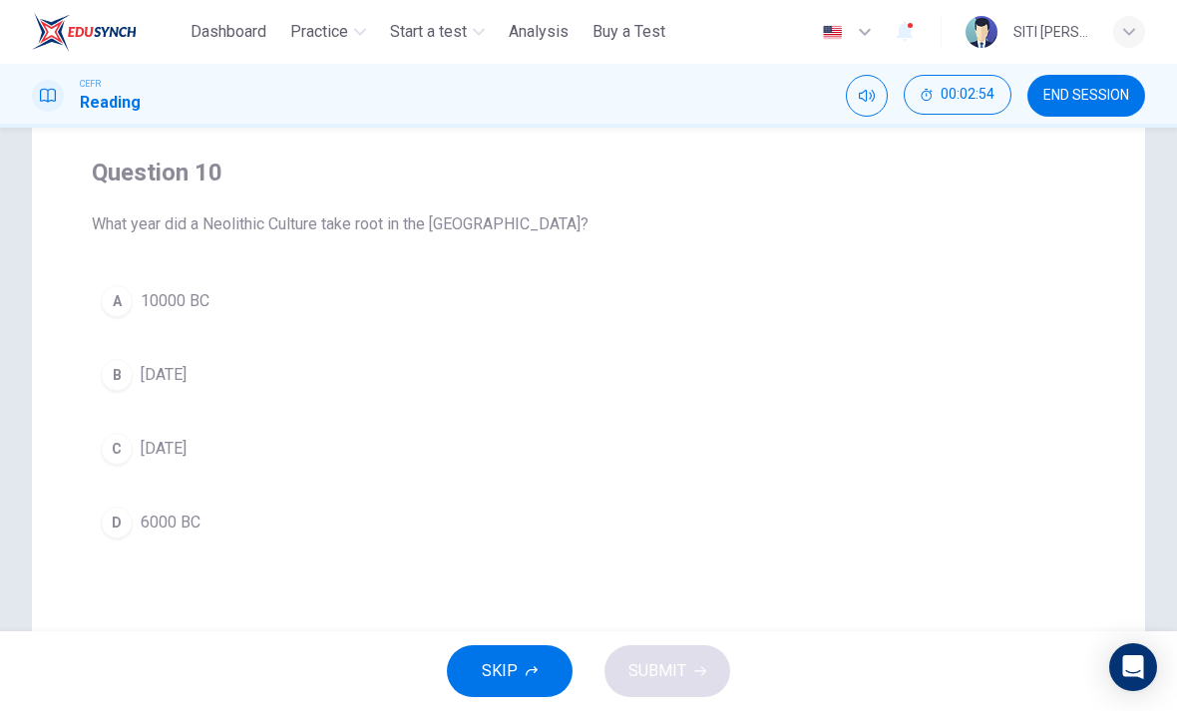
scroll to position [141, 0]
click at [756, 319] on button "A 10000 BC" at bounding box center [588, 303] width 993 height 50
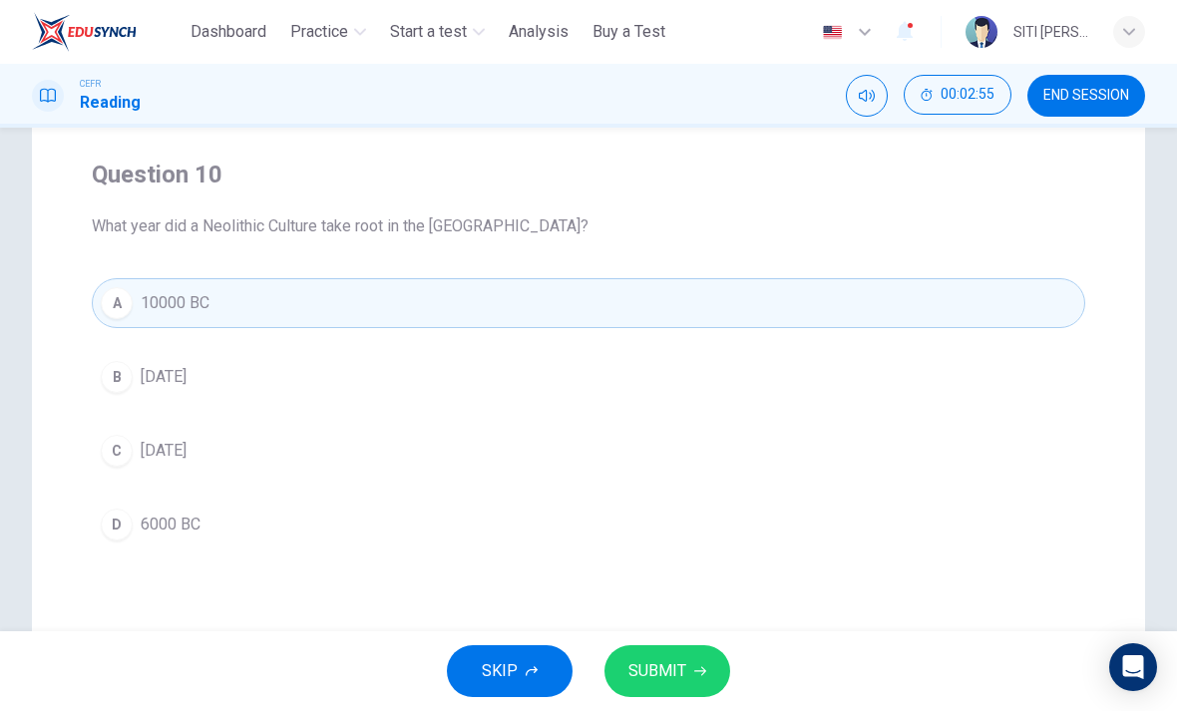
click at [687, 669] on button "SUBMIT" at bounding box center [667, 671] width 126 height 52
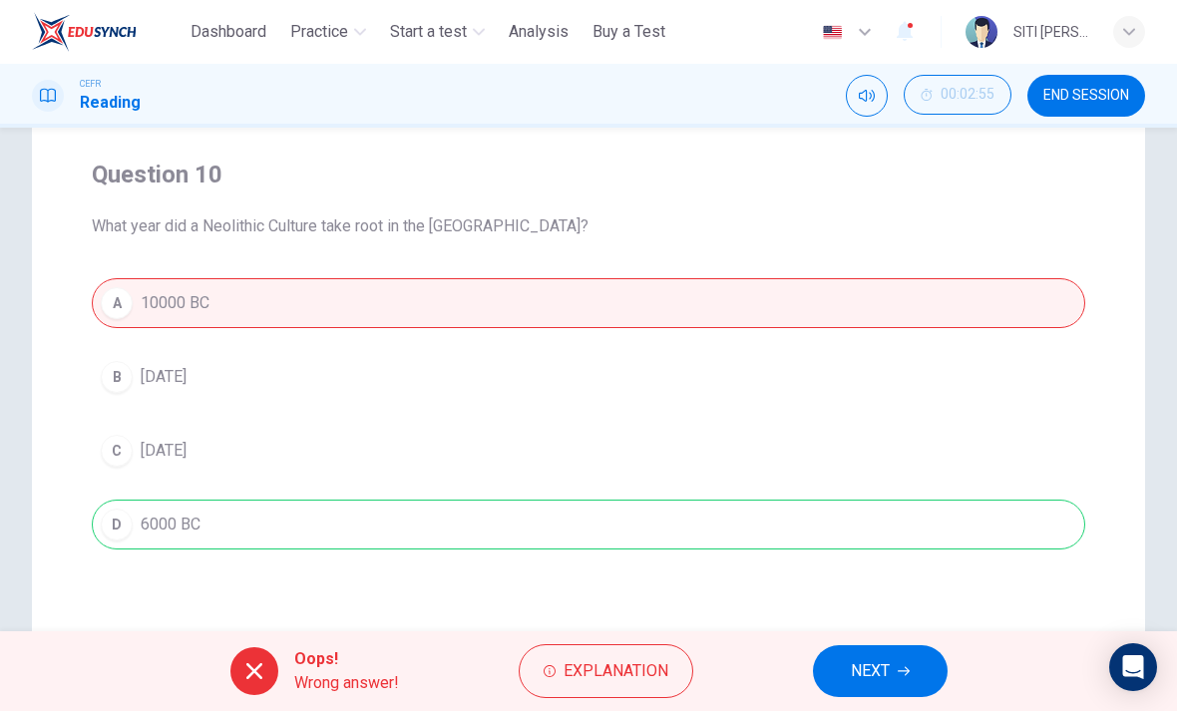
click at [945, 660] on button "NEXT" at bounding box center [880, 671] width 135 height 52
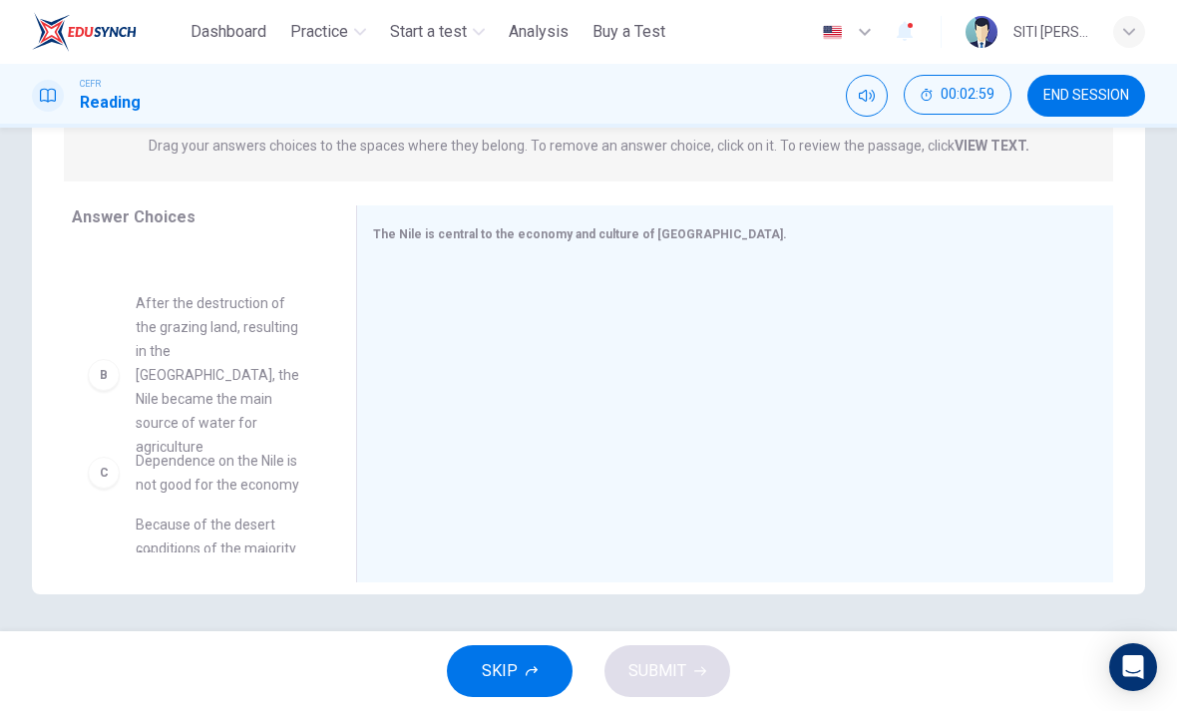
scroll to position [109, 0]
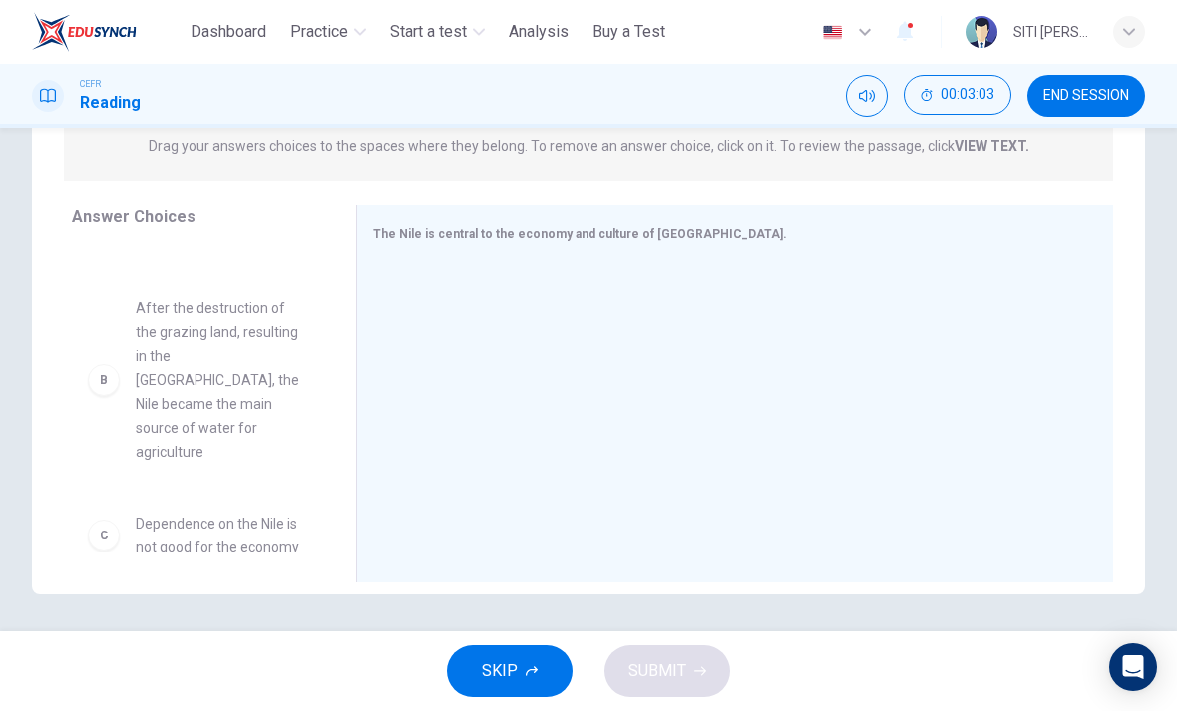
click at [1100, 98] on span "END SESSION" at bounding box center [1086, 96] width 86 height 16
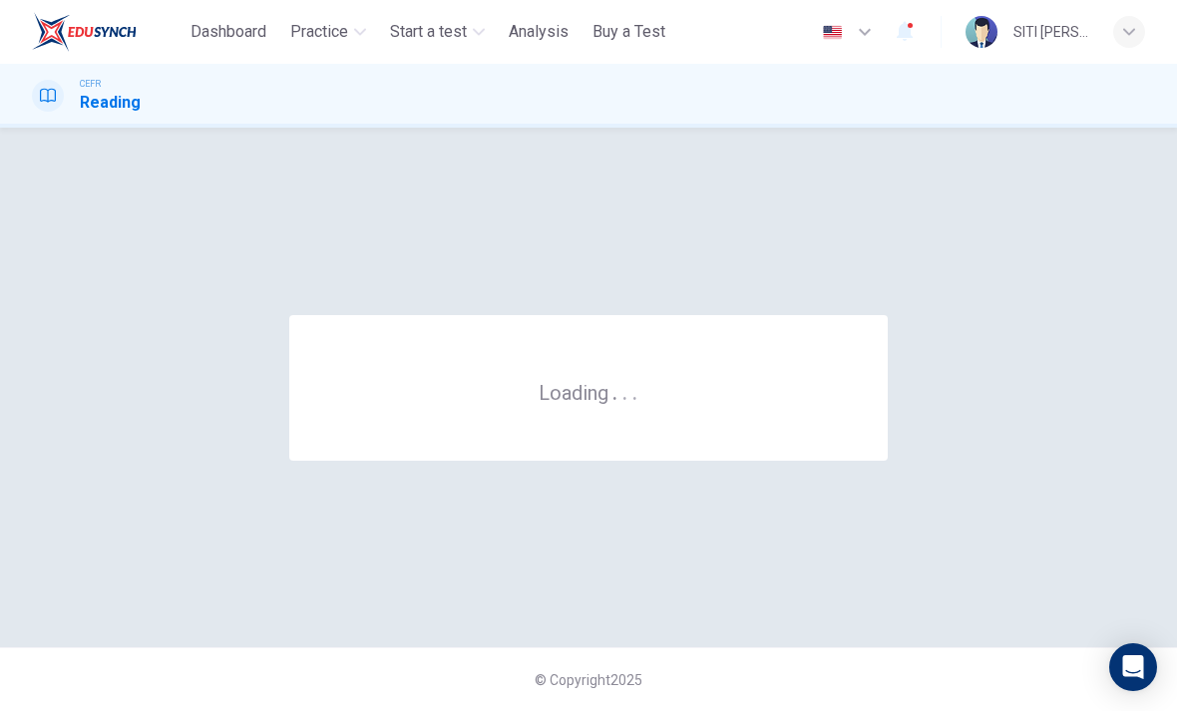
scroll to position [0, 0]
